Goal: Navigation & Orientation: Understand site structure

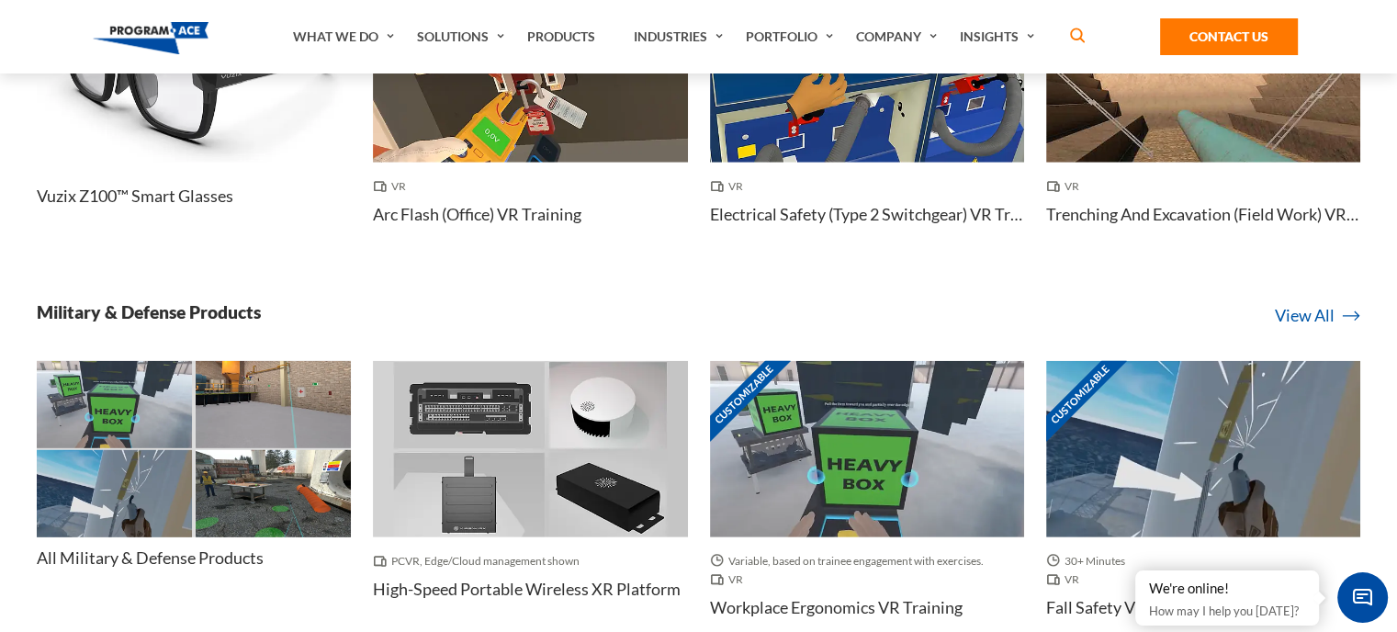
scroll to position [4995, 7]
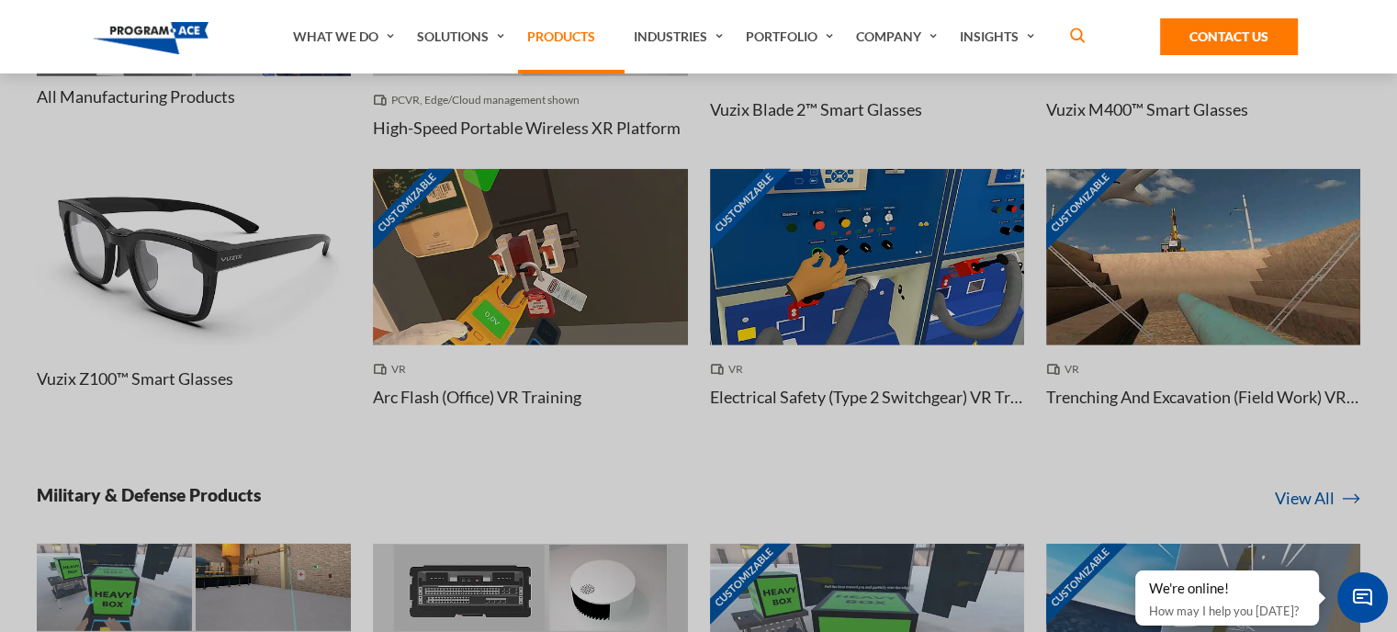
click at [552, 41] on link "Products" at bounding box center [571, 36] width 107 height 73
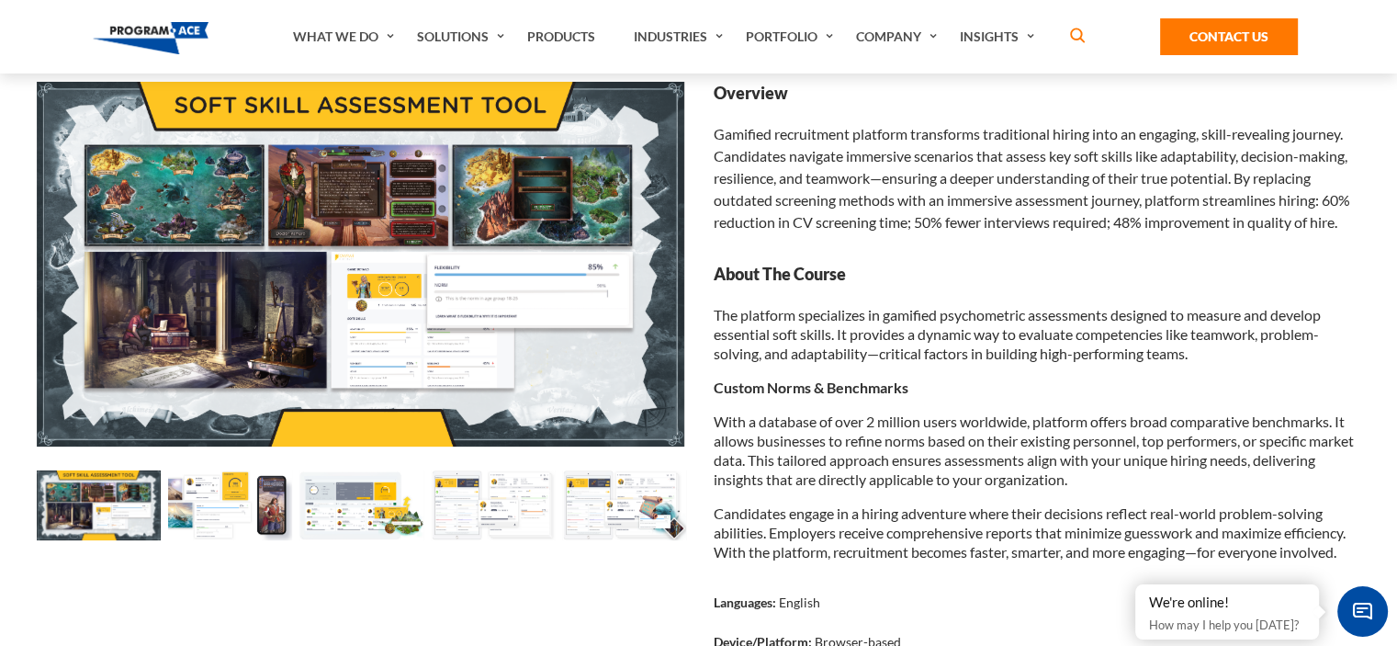
scroll to position [171, 0]
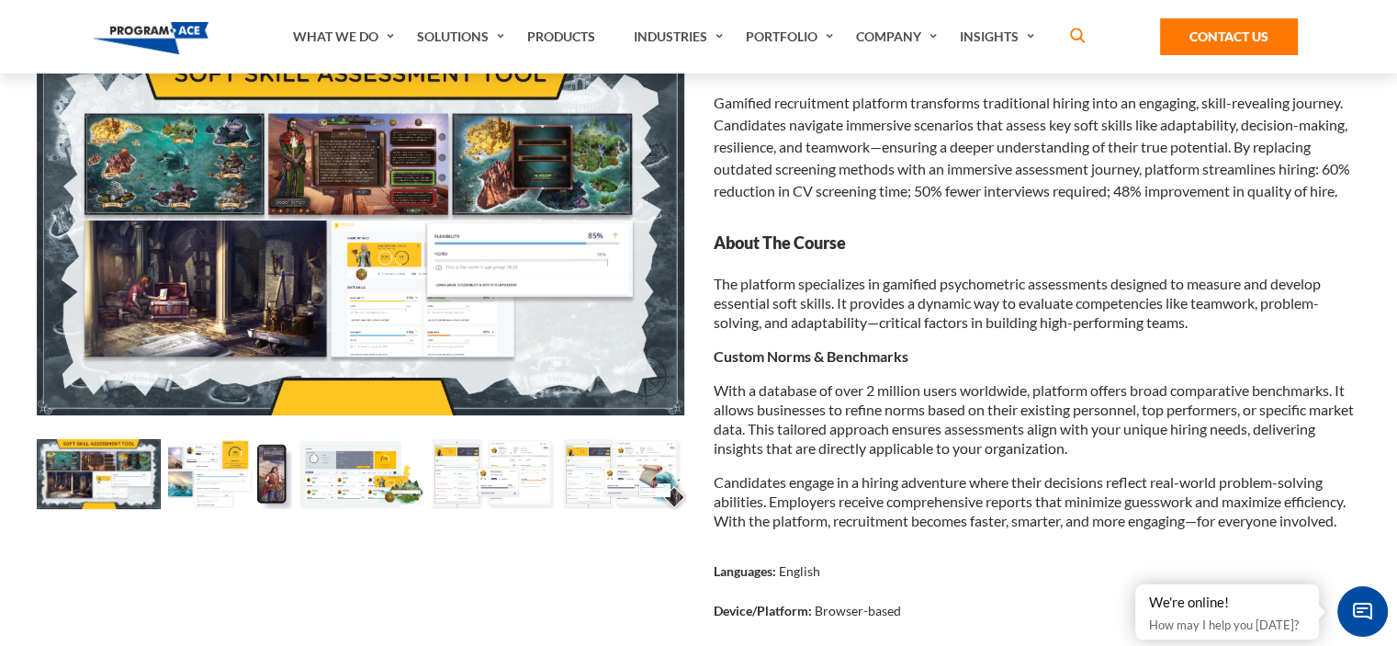
click at [113, 480] on img at bounding box center [99, 474] width 124 height 70
click at [226, 463] on img at bounding box center [230, 474] width 124 height 70
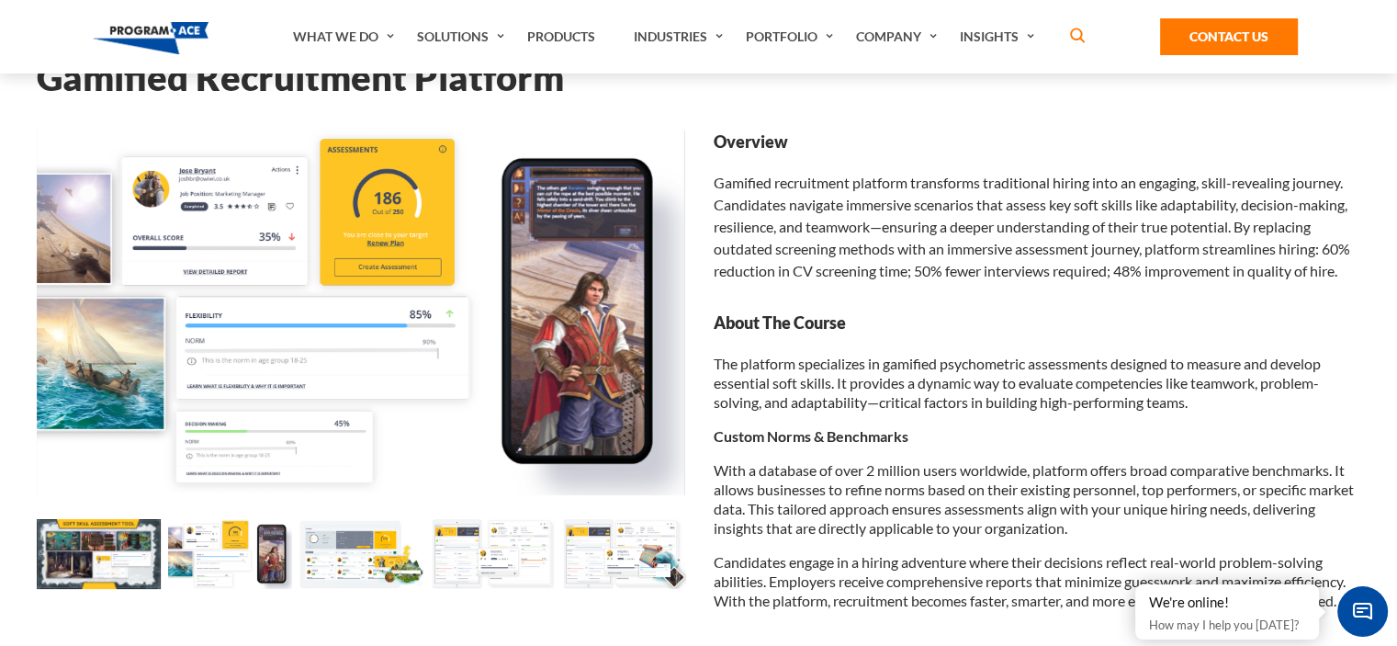
scroll to position [88, 0]
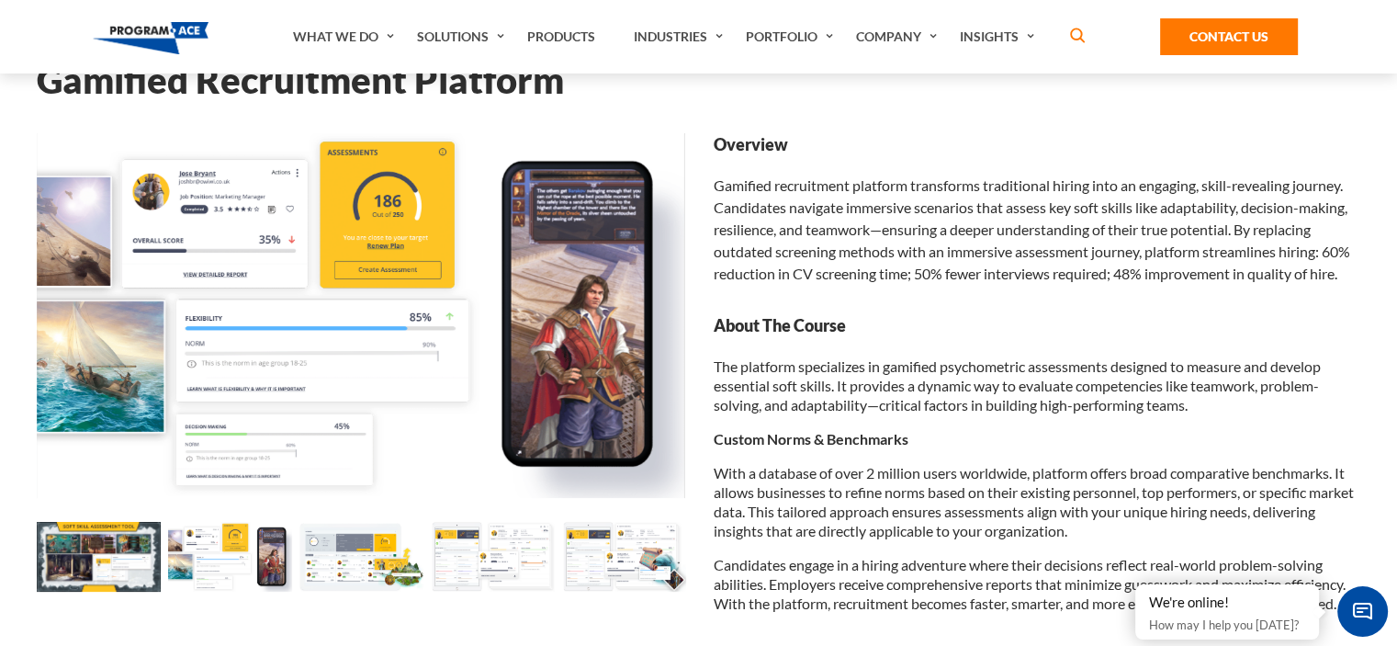
click at [372, 565] on img at bounding box center [361, 557] width 124 height 70
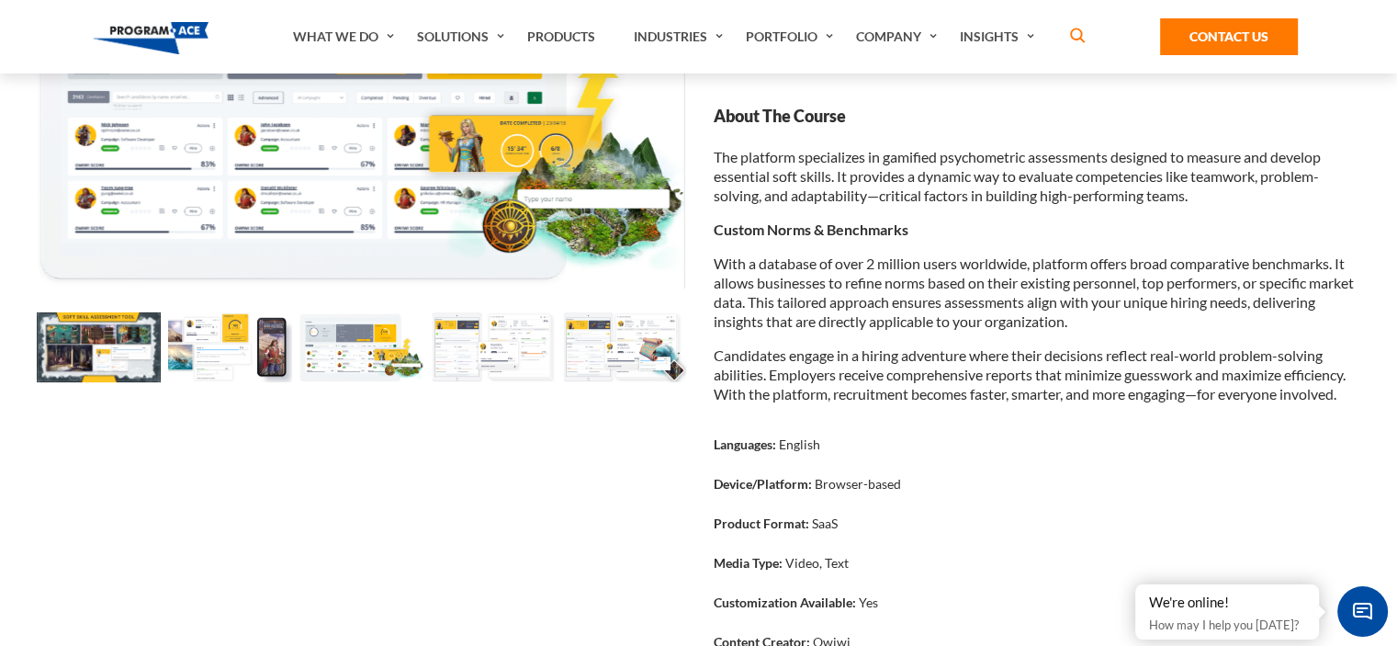
scroll to position [403, 0]
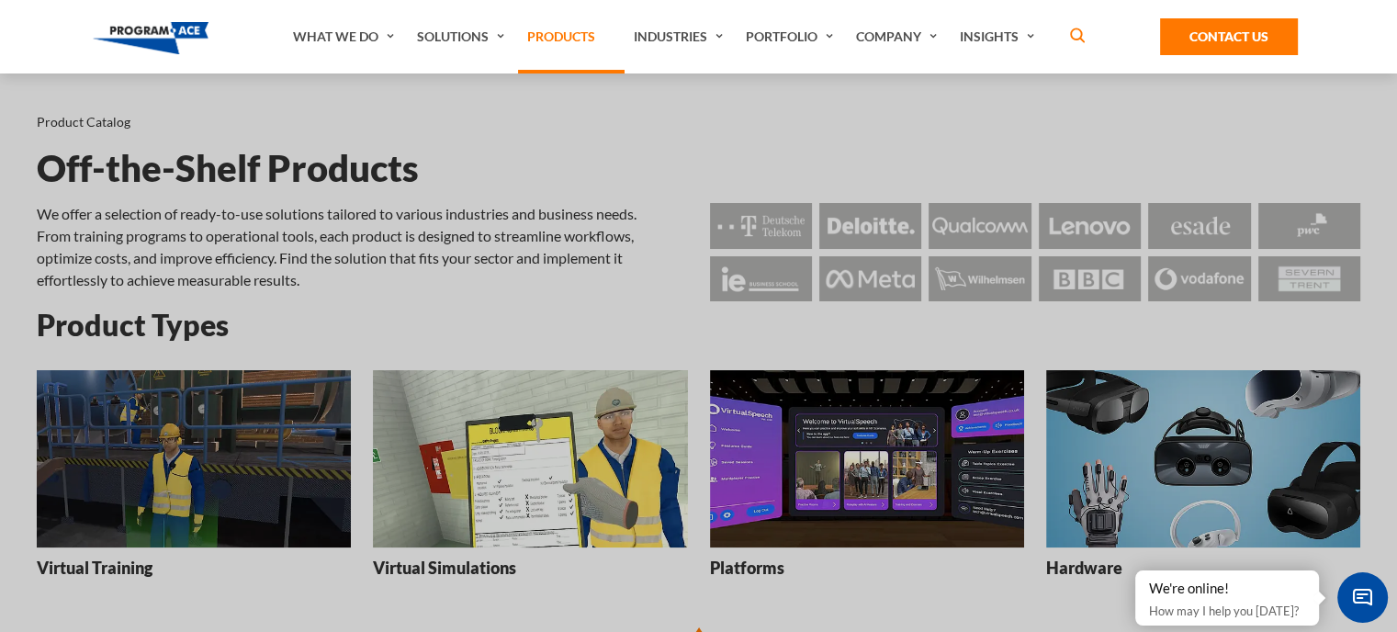
click at [569, 42] on link "Products" at bounding box center [571, 36] width 107 height 73
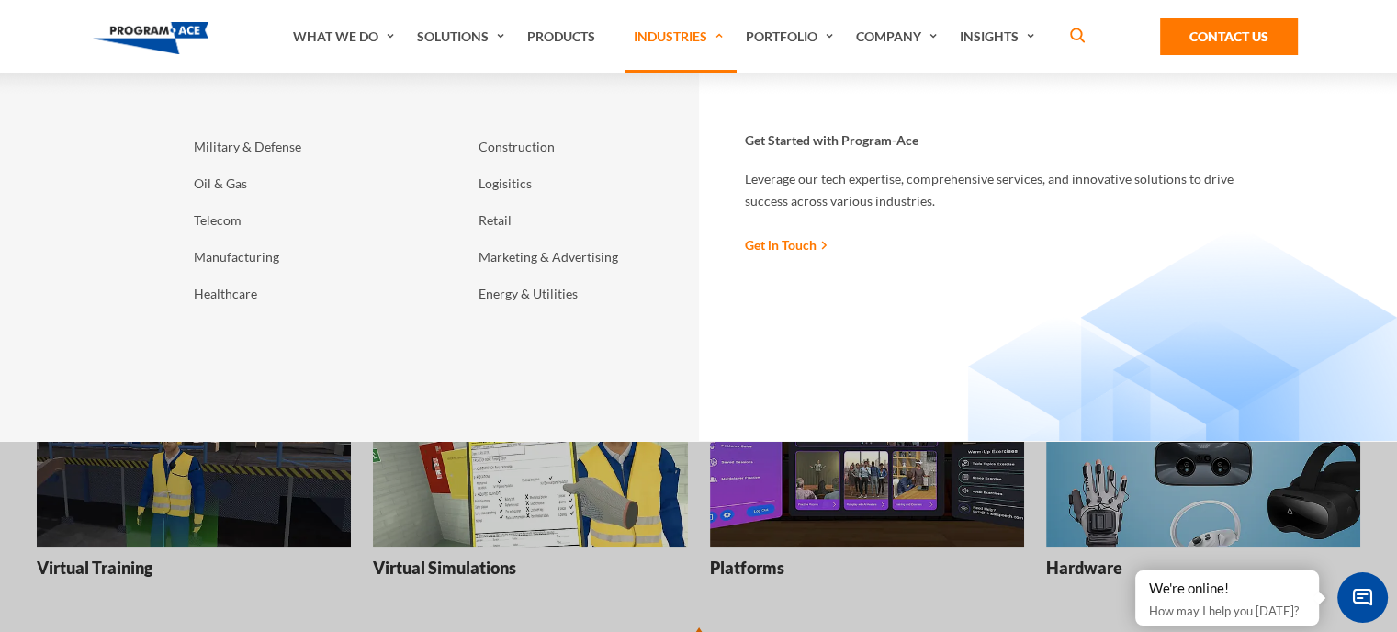
click at [658, 30] on link "Industries" at bounding box center [680, 36] width 112 height 73
